Goal: Information Seeking & Learning: Learn about a topic

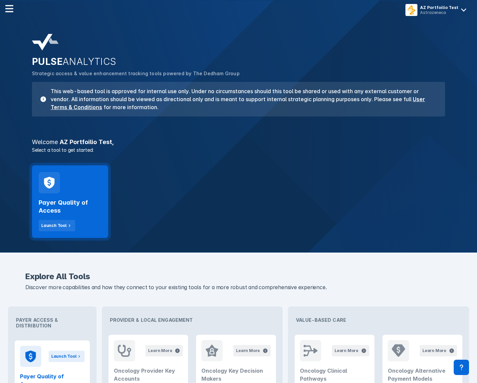
click at [71, 196] on div "Payer Quality of Access Launch Tool" at bounding box center [70, 212] width 63 height 38
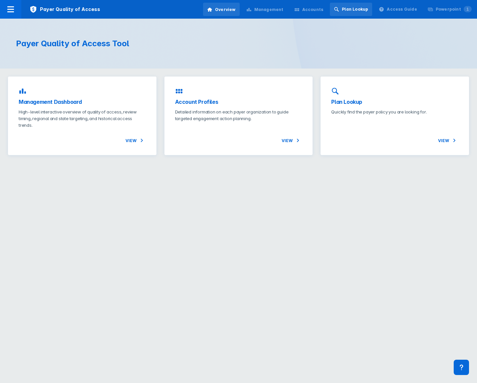
click at [349, 11] on div "Plan Lookup" at bounding box center [355, 9] width 26 height 6
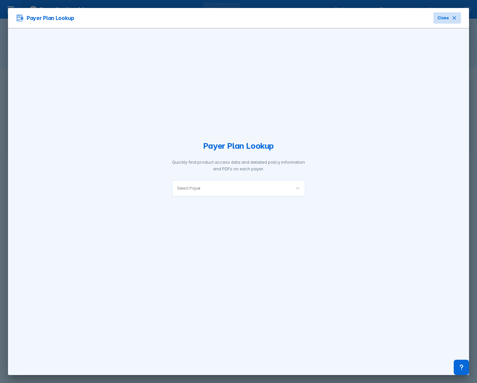
click at [451, 19] on icon at bounding box center [453, 17] width 5 height 5
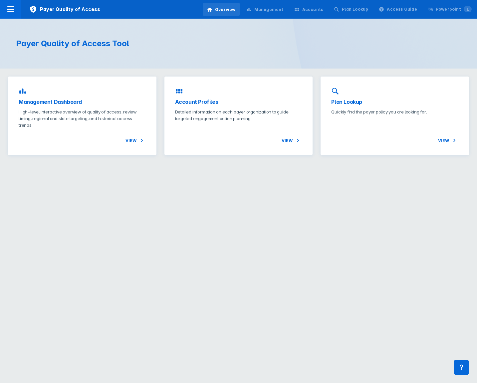
click at [323, 11] on div "Accounts" at bounding box center [312, 10] width 21 height 6
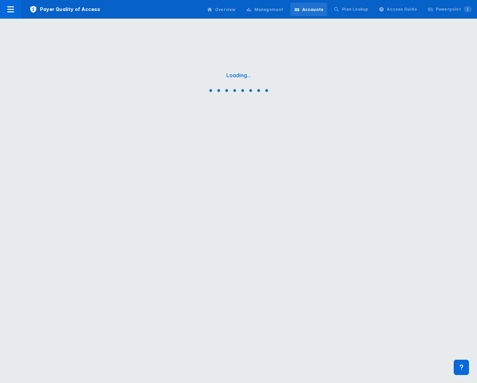
click at [236, 11] on div "Overview" at bounding box center [225, 10] width 21 height 6
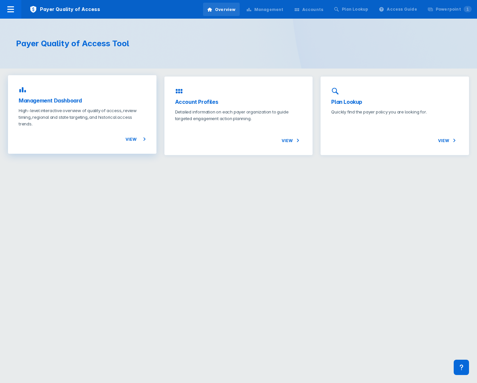
click at [86, 115] on p "High-level interactive overview of quality of access, review timing, regional a…" at bounding box center [82, 117] width 127 height 20
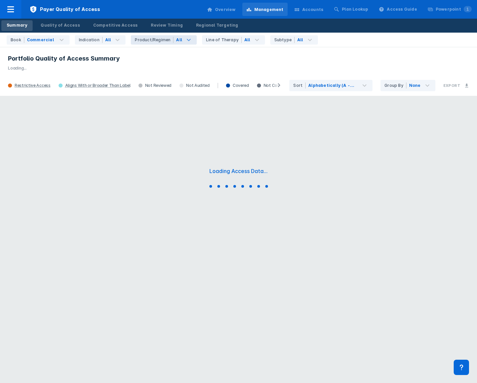
click at [178, 38] on div "All" at bounding box center [184, 39] width 23 height 9
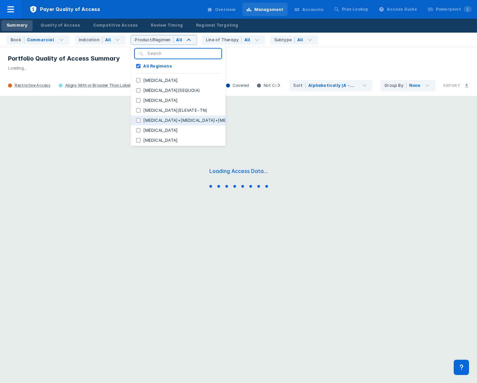
click at [186, 121] on label "[MEDICAL_DATA]+[MEDICAL_DATA]+[MEDICAL_DATA]" at bounding box center [197, 120] width 114 height 6
click at [140, 121] on input "[MEDICAL_DATA]+[MEDICAL_DATA]+[MEDICAL_DATA]" at bounding box center [138, 120] width 4 height 4
checkbox input "true"
checkbox Regimens "false"
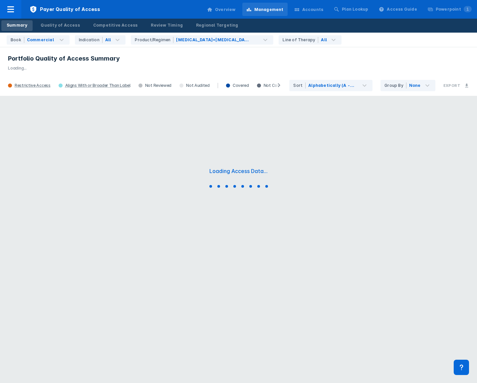
click at [310, 72] on header "Portfolio Quality of Access Summary Loading..." at bounding box center [238, 61] width 477 height 29
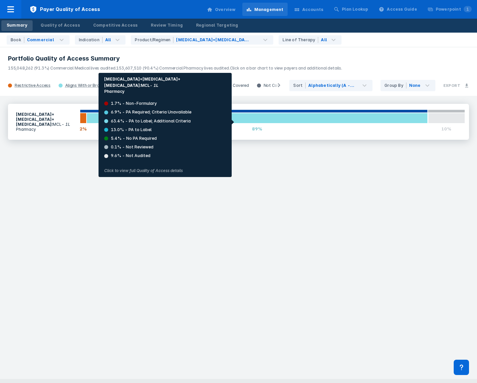
click at [213, 120] on div at bounding box center [256, 118] width 341 height 11
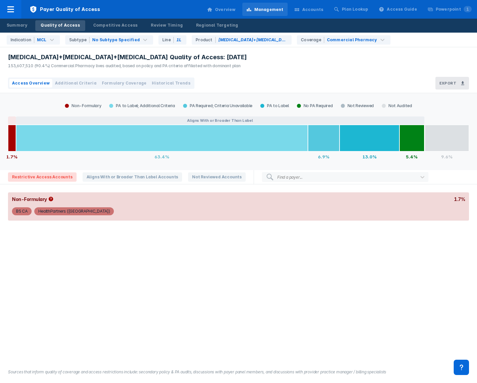
click at [77, 217] on div "BS CA HealthPartners ([GEOGRAPHIC_DATA])" at bounding box center [238, 213] width 461 height 15
click at [73, 213] on div "HealthPartners ([GEOGRAPHIC_DATA])" at bounding box center [74, 211] width 72 height 8
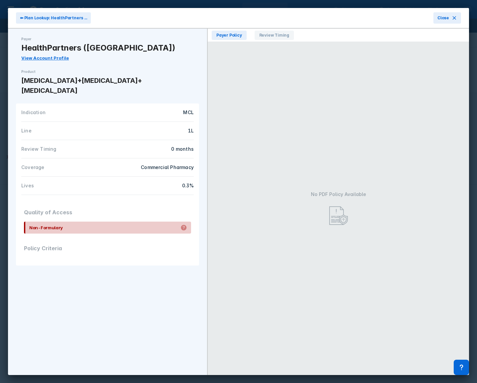
click at [362, 199] on div "No PDF Policy Available" at bounding box center [338, 208] width 57 height 63
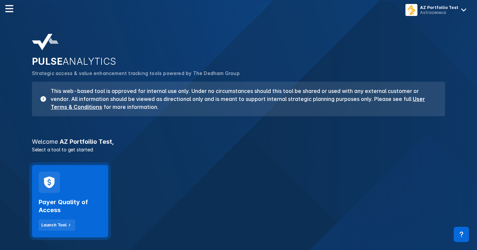
click at [75, 196] on div "Payer Quality of Access Launch Tool" at bounding box center [70, 212] width 63 height 38
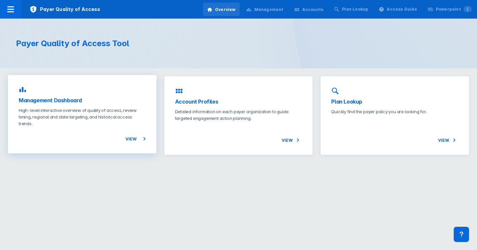
click at [102, 132] on div "View" at bounding box center [82, 135] width 127 height 16
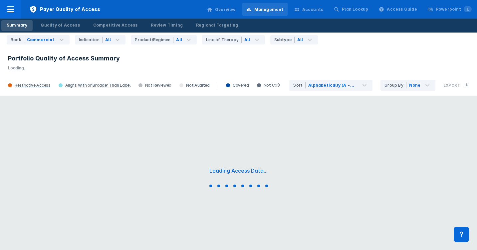
scroll to position [5, 0]
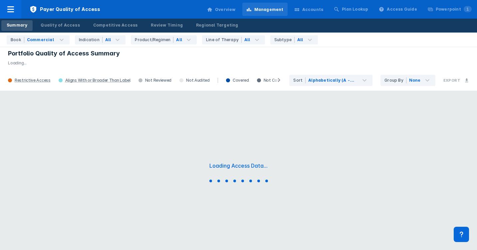
click at [326, 50] on h3 "Portfolio Quality of Access Summary" at bounding box center [238, 54] width 461 height 8
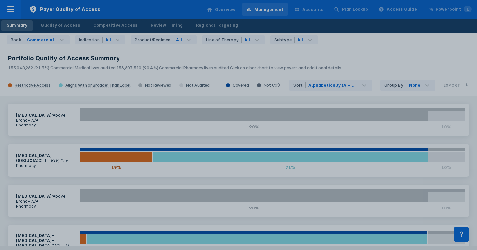
scroll to position [0, 0]
click at [240, 117] on div at bounding box center [238, 125] width 477 height 250
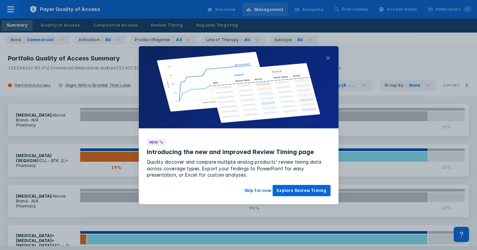
click at [328, 60] on button "×" at bounding box center [327, 58] width 5 height 8
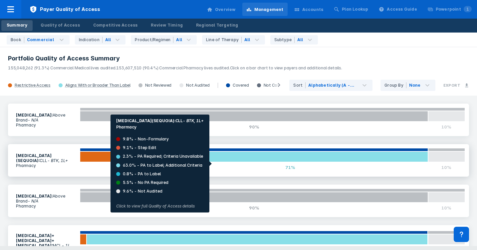
click at [224, 156] on div at bounding box center [290, 157] width 275 height 11
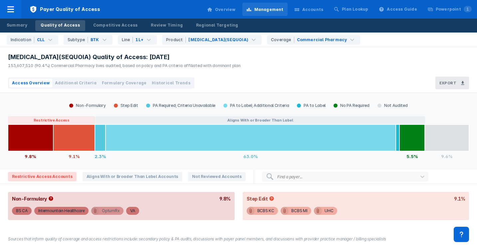
click at [109, 212] on div "OptumRx" at bounding box center [111, 211] width 18 height 8
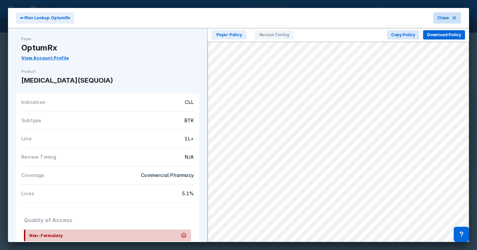
click at [446, 16] on span "Close" at bounding box center [443, 18] width 12 height 6
